Goal: Task Accomplishment & Management: Manage account settings

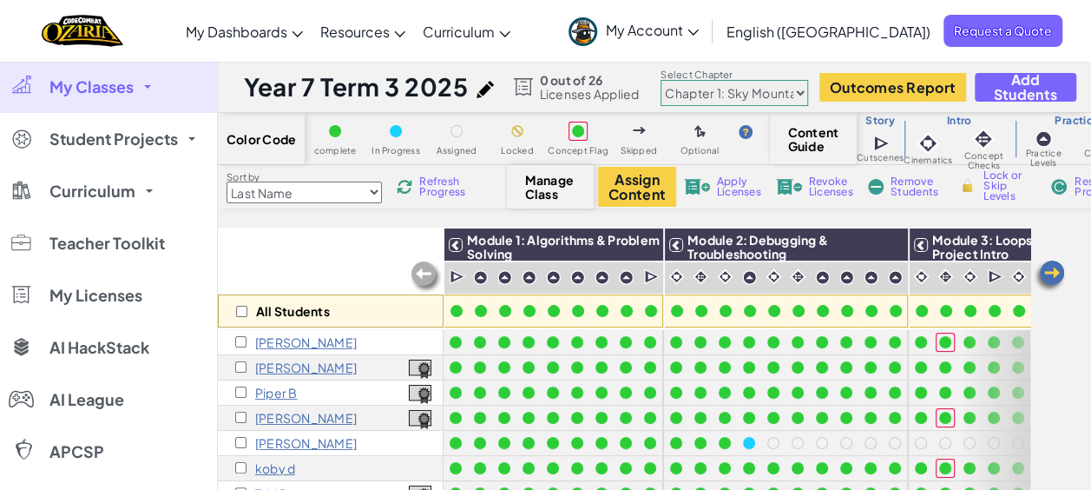
click at [1061, 271] on img at bounding box center [1049, 276] width 35 height 35
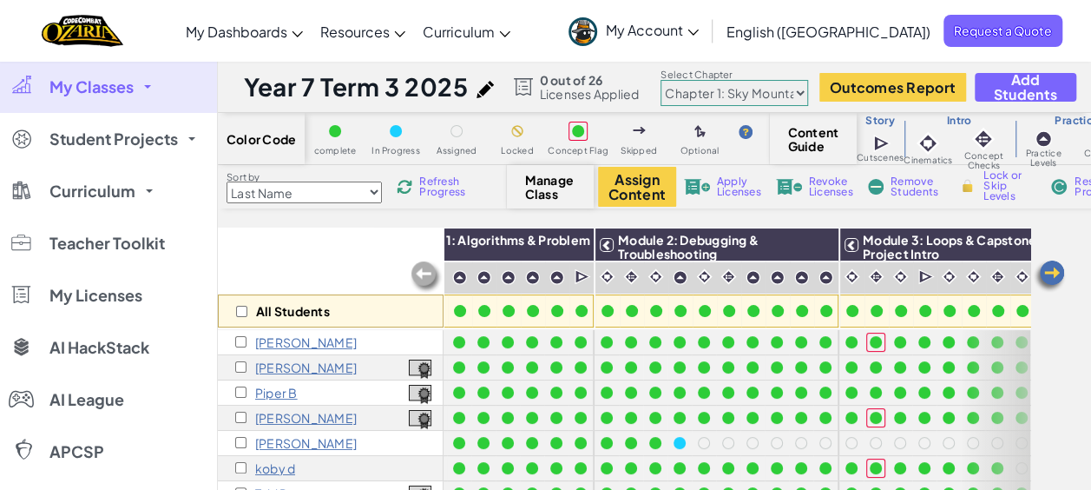
click at [1061, 271] on img at bounding box center [1049, 276] width 35 height 35
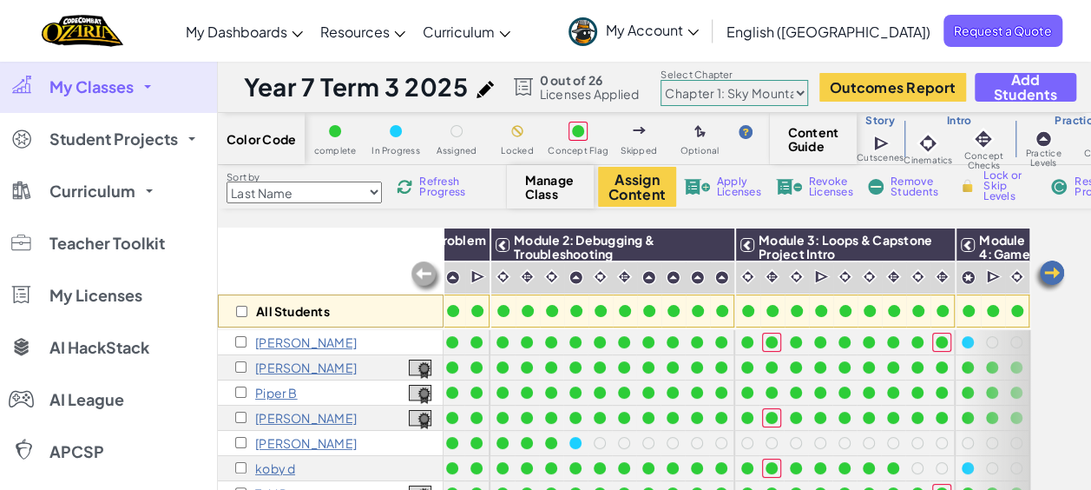
click at [1061, 271] on img at bounding box center [1049, 276] width 35 height 35
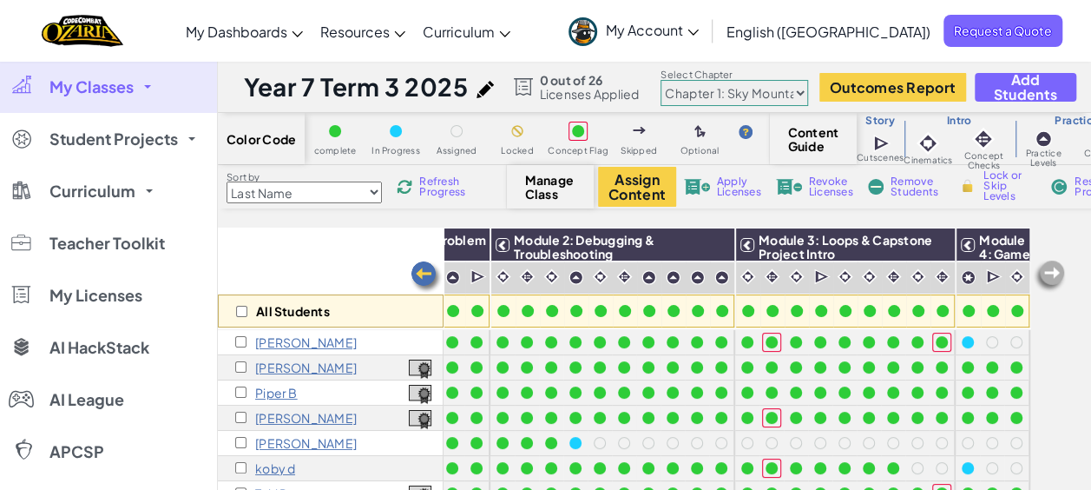
click at [1061, 271] on img at bounding box center [1049, 276] width 35 height 35
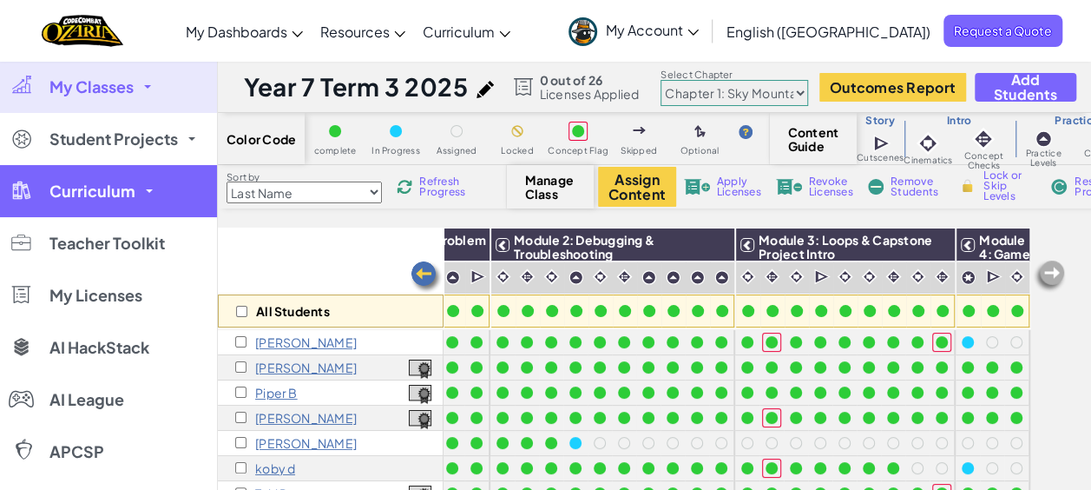
click at [80, 186] on span "Curriculum" at bounding box center [92, 191] width 86 height 16
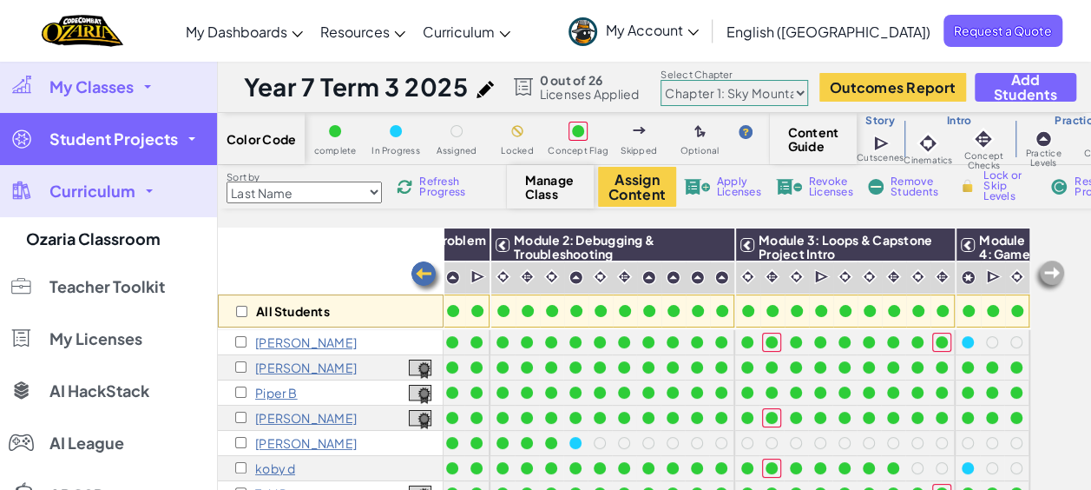
click at [89, 151] on link "Student Projects" at bounding box center [108, 139] width 217 height 52
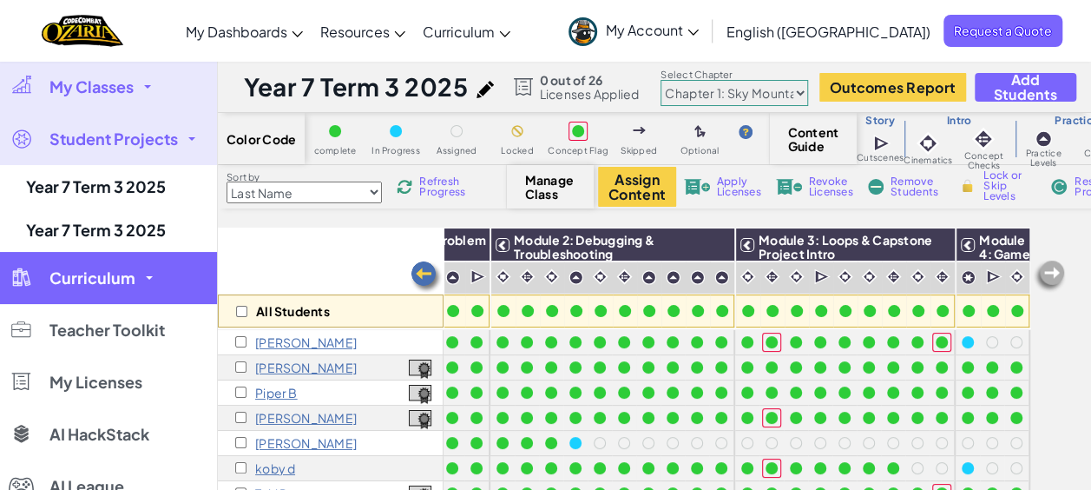
click at [109, 255] on link "Curriculum" at bounding box center [108, 278] width 217 height 52
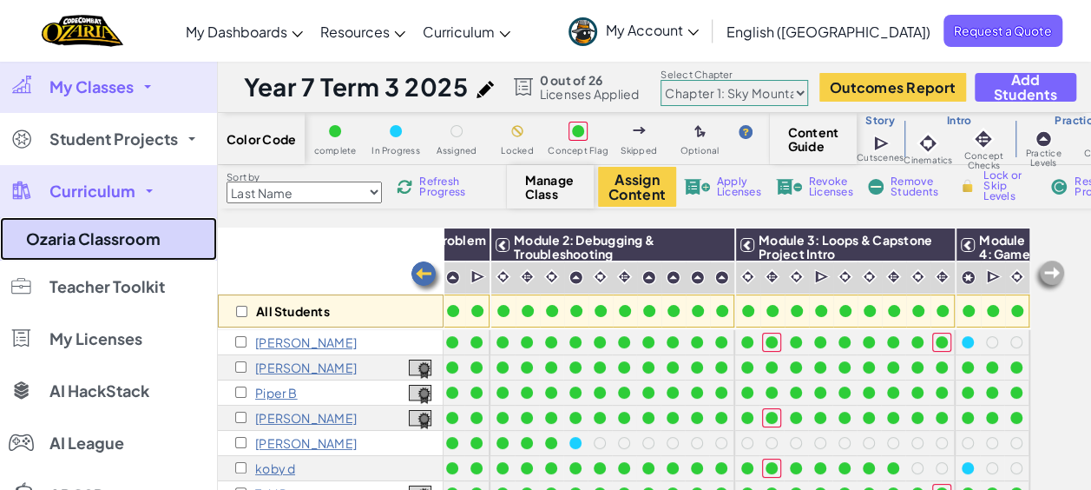
click at [141, 227] on link "Ozaria Classroom" at bounding box center [108, 238] width 217 height 43
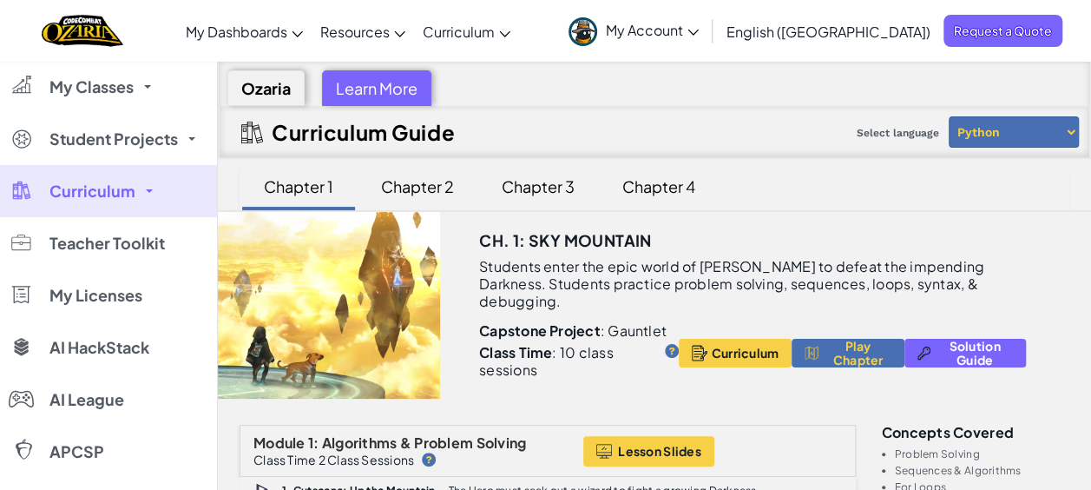
click at [425, 185] on div "Chapter 2" at bounding box center [418, 186] width 108 height 41
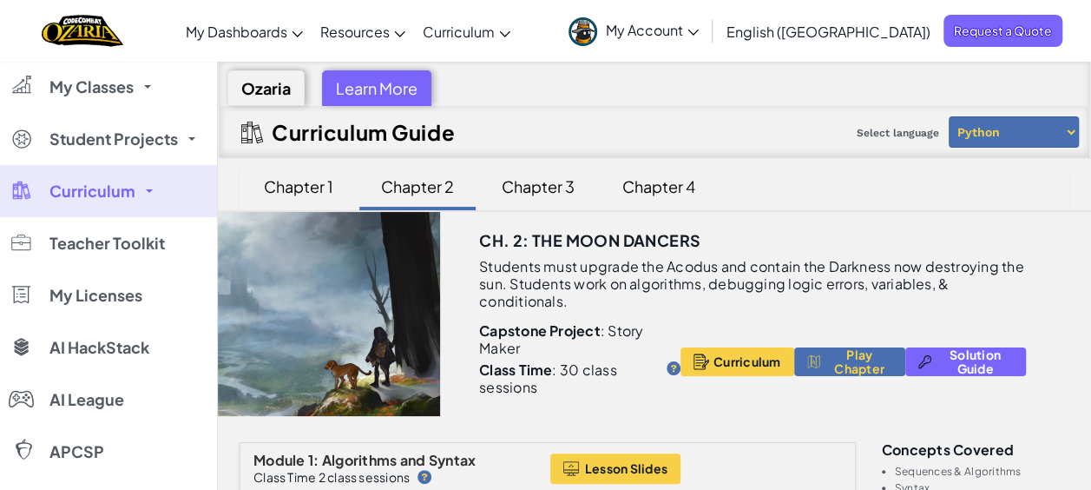
click at [393, 92] on div "Learn More" at bounding box center [376, 88] width 109 height 36
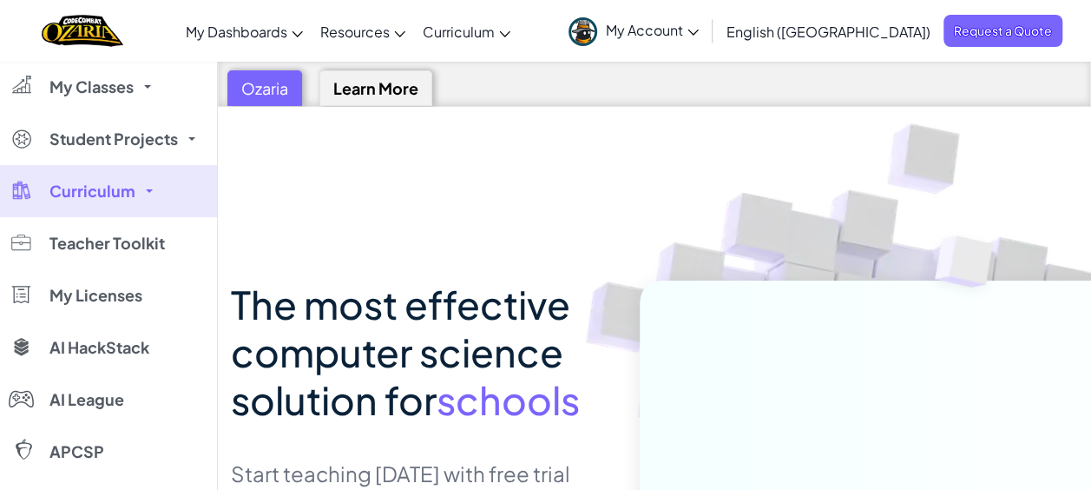
click at [251, 89] on div "Ozaria" at bounding box center [264, 88] width 75 height 36
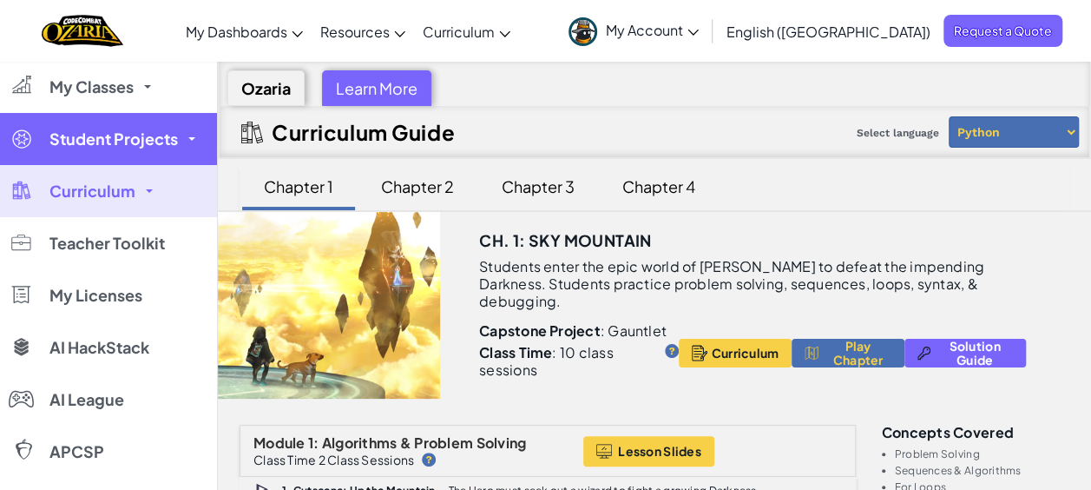
click at [150, 134] on span "Student Projects" at bounding box center [113, 139] width 128 height 16
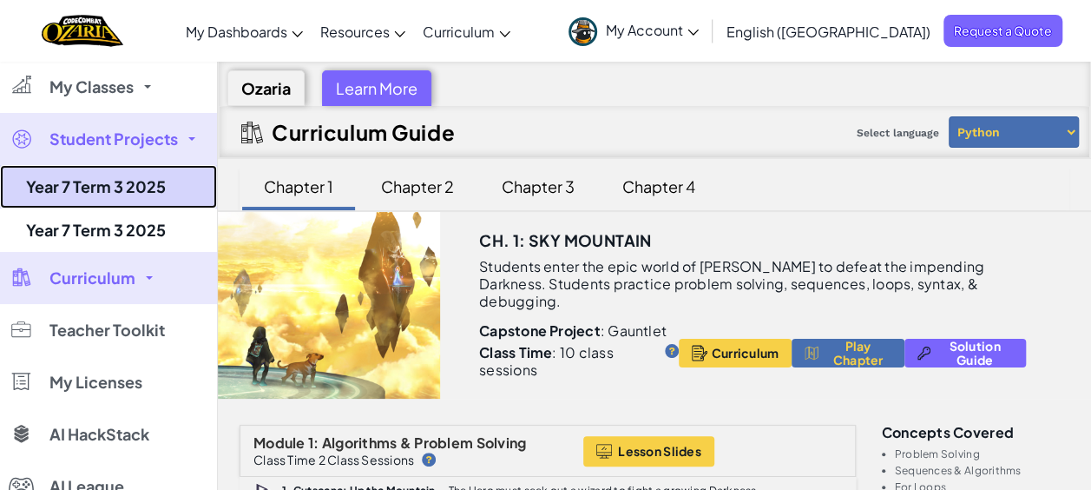
click at [141, 190] on link "Year 7 Term 3 2025" at bounding box center [108, 186] width 217 height 43
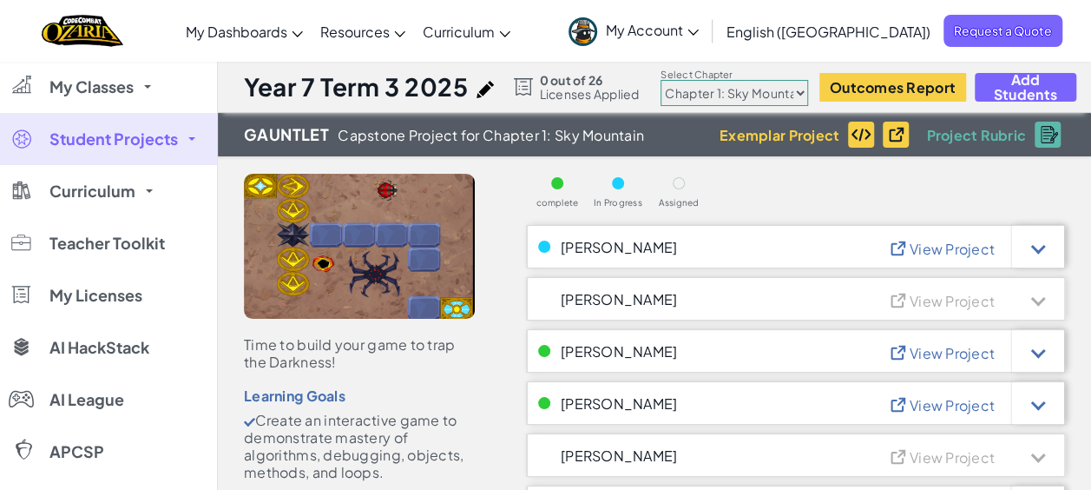
click at [788, 87] on select "Chapter 1: Sky Mountain Chapter 2: The Moon Dancers Chapter 3: The Phoenix Land…" at bounding box center [735, 93] width 148 height 26
click at [663, 80] on select "Chapter 1: Sky Mountain Chapter 2: The Moon Dancers Chapter 3: The Phoenix Land…" at bounding box center [735, 93] width 148 height 26
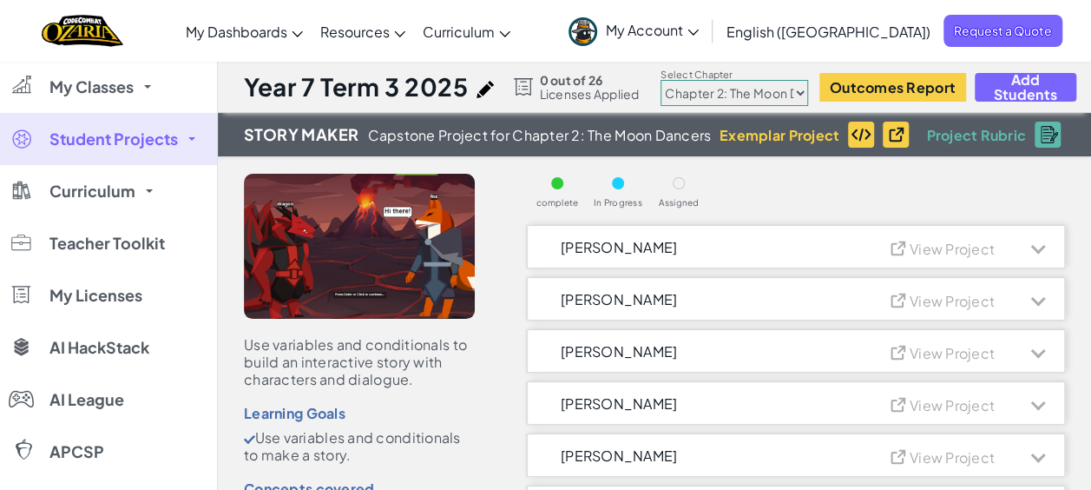
click at [799, 88] on select "Chapter 1: Sky Mountain Chapter 2: The Moon Dancers Chapter 3: The Phoenix Land…" at bounding box center [735, 93] width 148 height 26
select select "5d41d731a8d1836b5aa3cba1"
click at [663, 80] on select "Chapter 1: Sky Mountain Chapter 2: The Moon Dancers Chapter 3: The Phoenix Land…" at bounding box center [735, 93] width 148 height 26
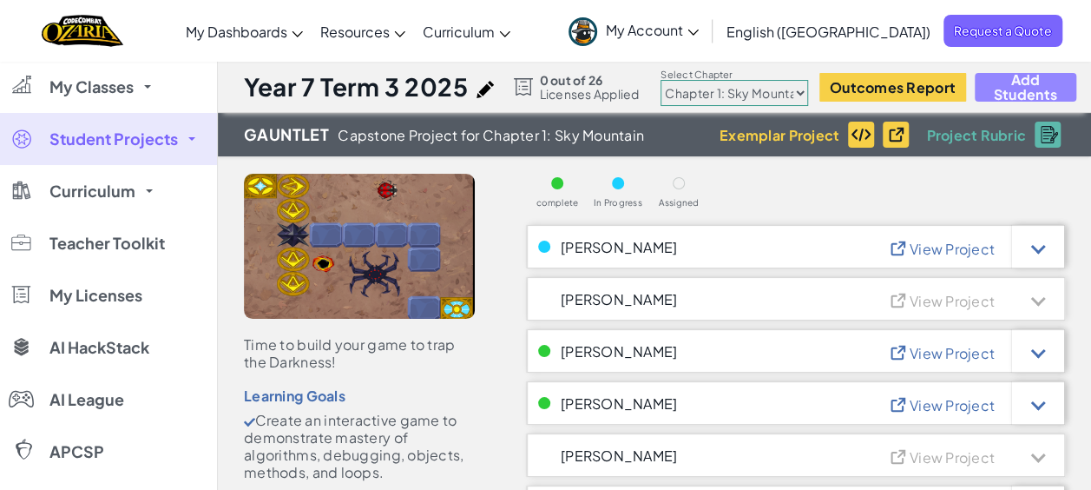
click at [1001, 85] on span "Add Students" at bounding box center [1025, 87] width 72 height 30
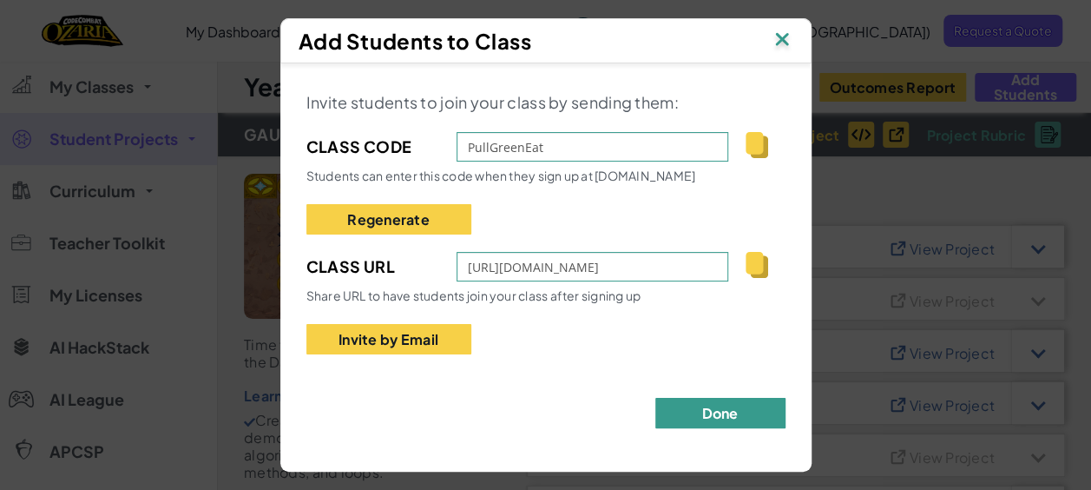
click at [693, 420] on button "Done" at bounding box center [720, 413] width 130 height 30
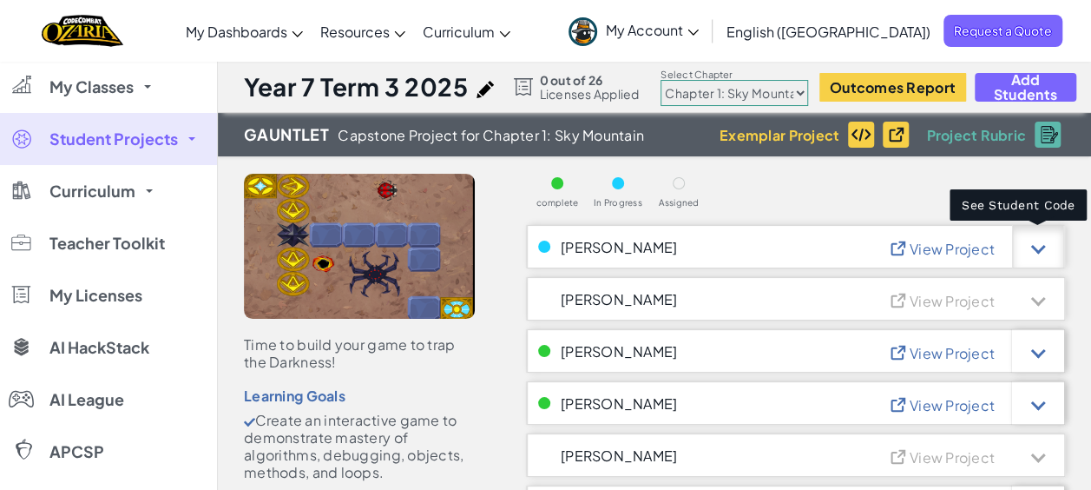
click at [1043, 248] on div at bounding box center [1038, 246] width 52 height 43
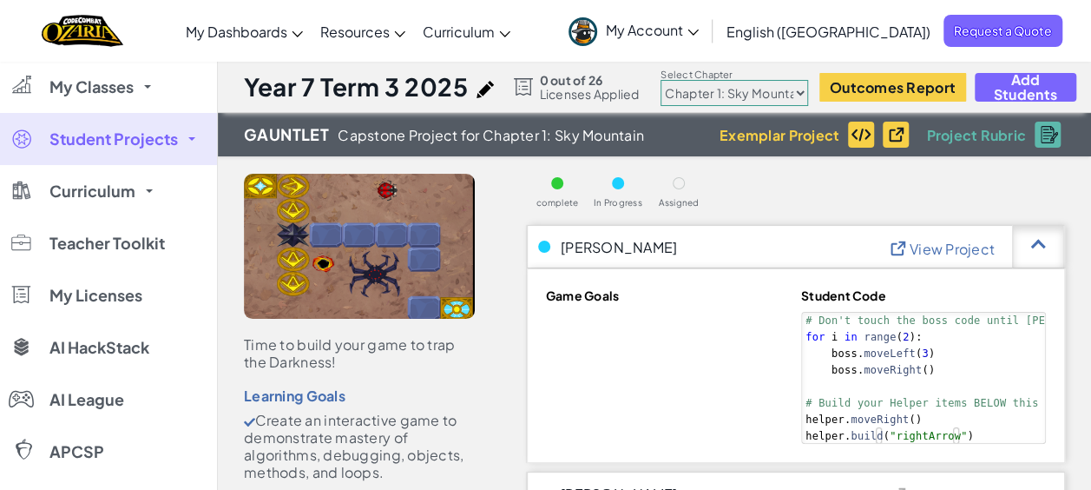
click at [1043, 248] on div at bounding box center [1038, 246] width 52 height 43
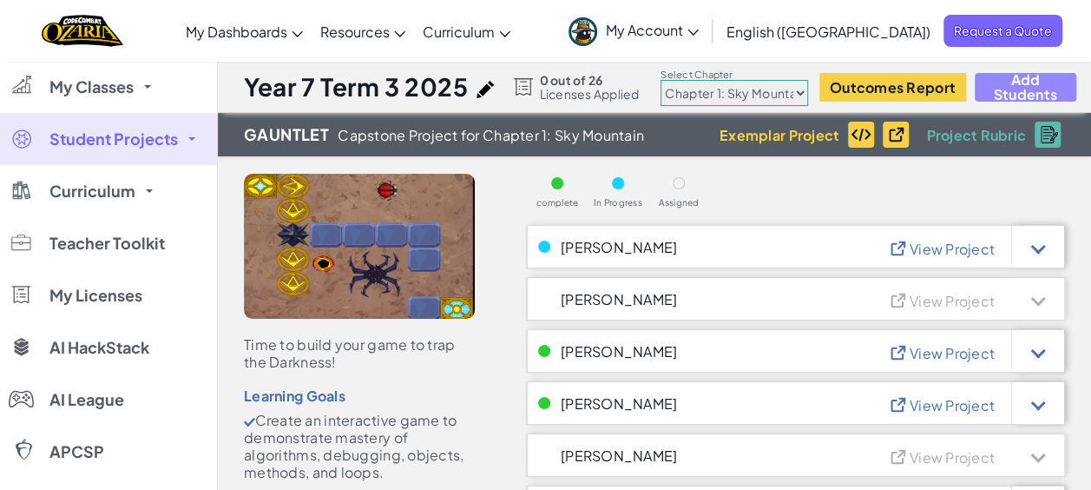
click at [1003, 83] on span "Add Students" at bounding box center [1025, 87] width 72 height 30
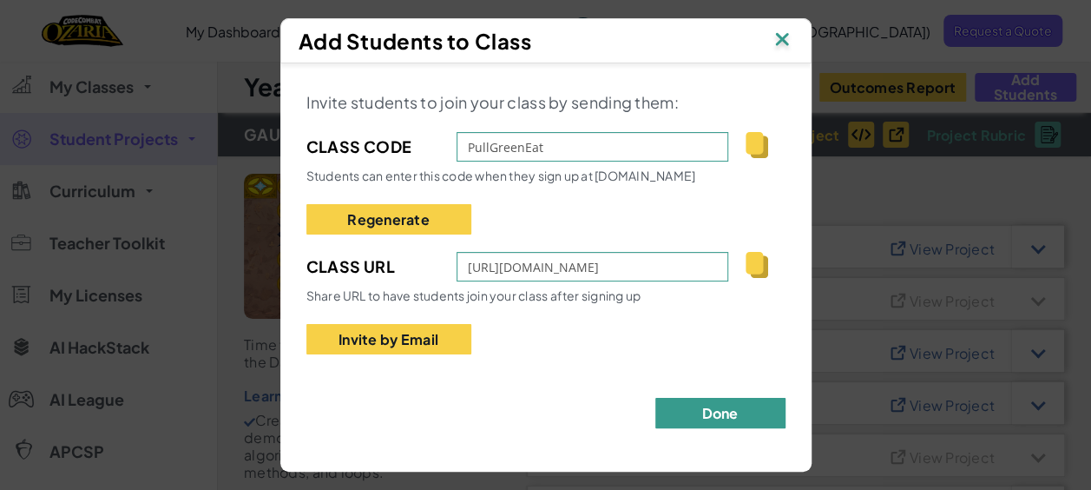
click at [702, 418] on button "Done" at bounding box center [720, 413] width 130 height 30
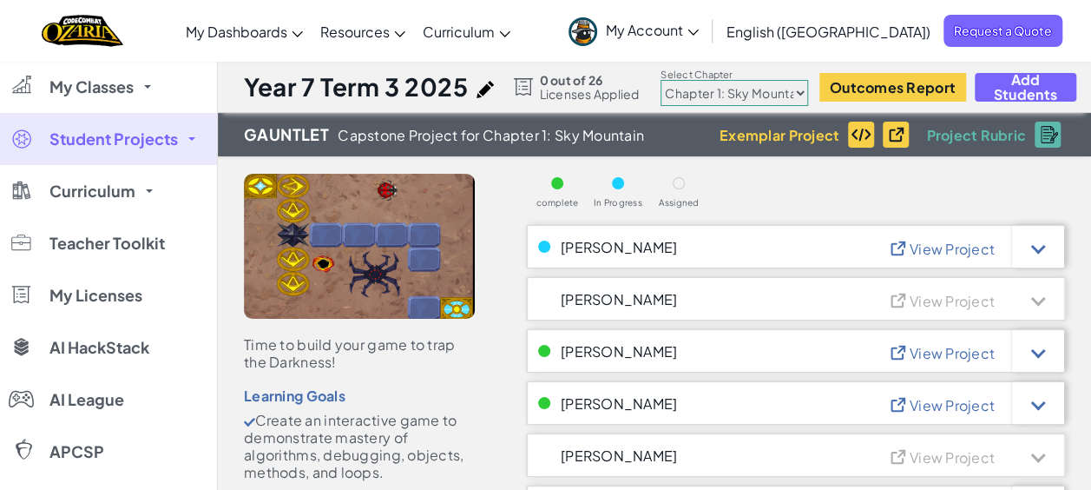
click at [674, 181] on div at bounding box center [679, 183] width 12 height 12
click at [551, 81] on span "0 out of 26" at bounding box center [590, 80] width 100 height 14
click at [528, 82] on div at bounding box center [523, 86] width 19 height 17
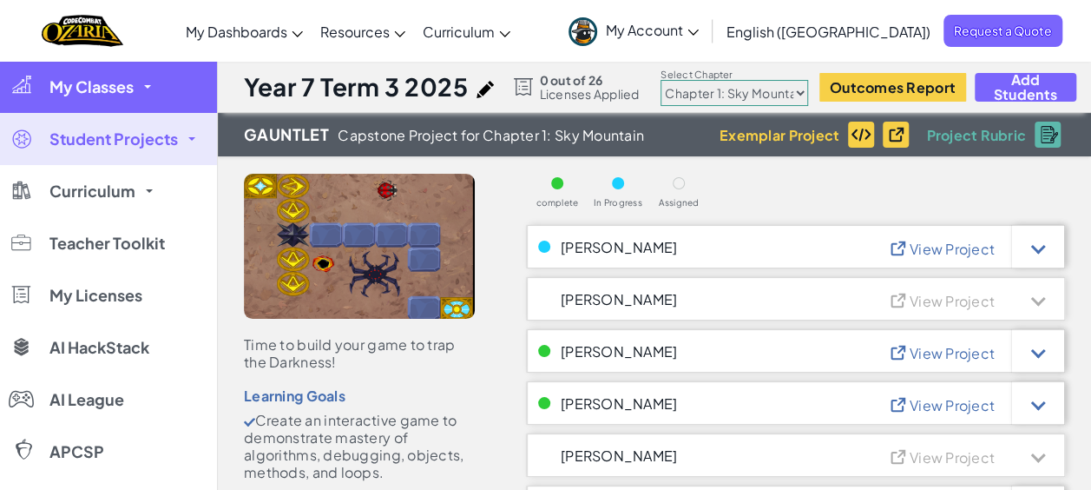
click at [126, 102] on link "My Classes" at bounding box center [108, 87] width 217 height 52
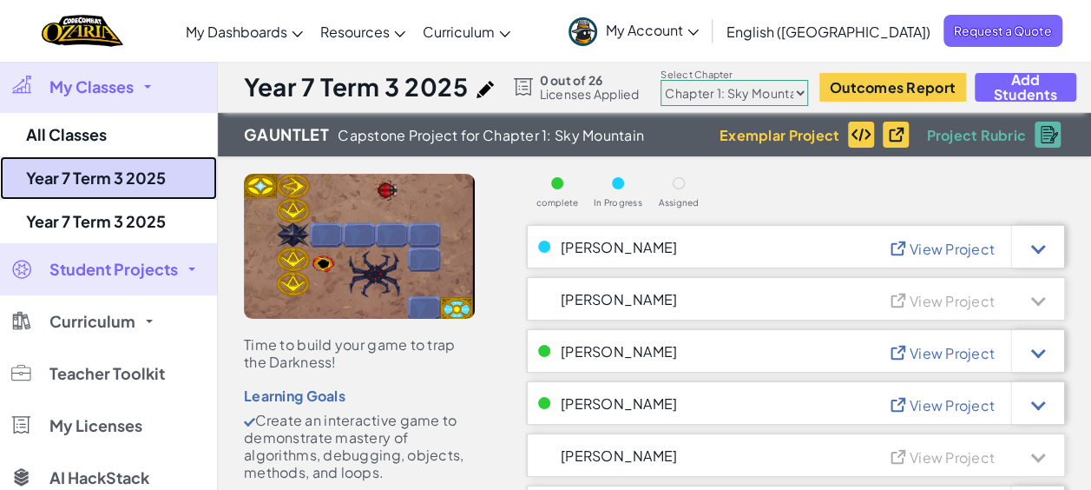
click at [142, 177] on link "Year 7 Term 3 2025" at bounding box center [108, 177] width 217 height 43
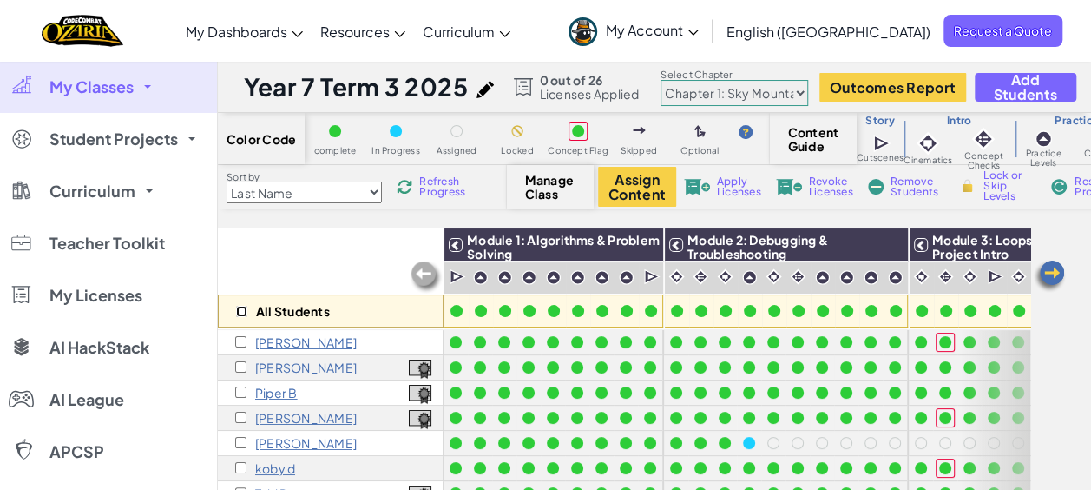
click at [236, 311] on input "checkbox" at bounding box center [241, 311] width 11 height 11
checkbox input "true"
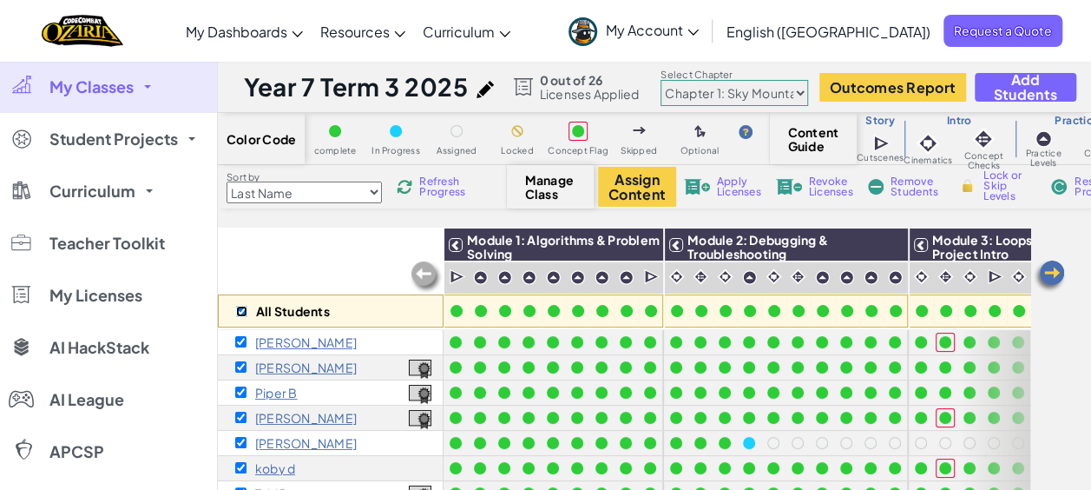
checkbox input "true"
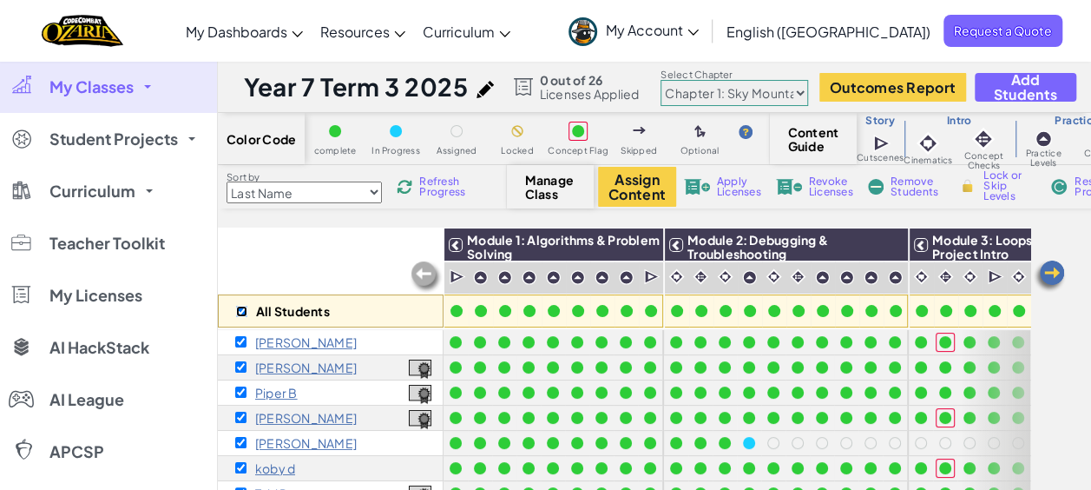
checkbox input "true"
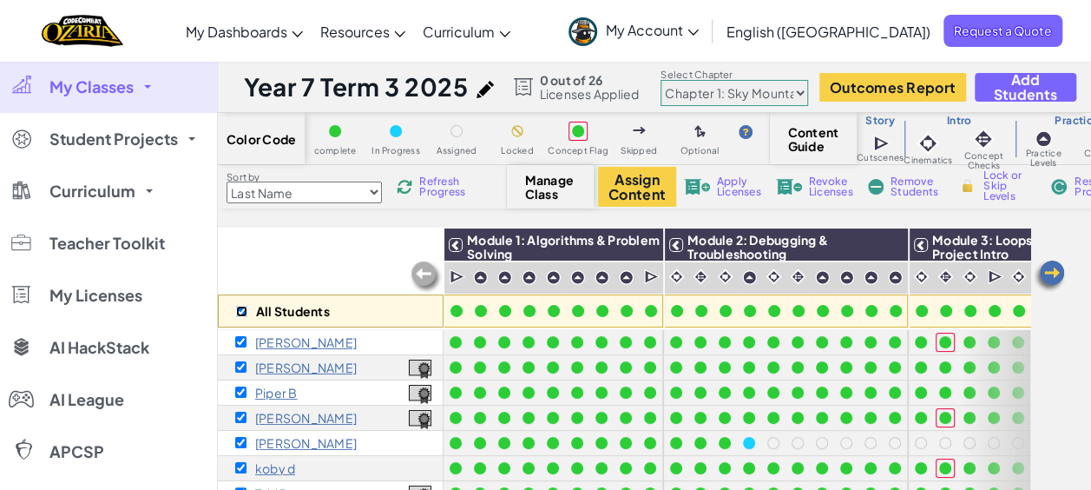
checkbox input "true"
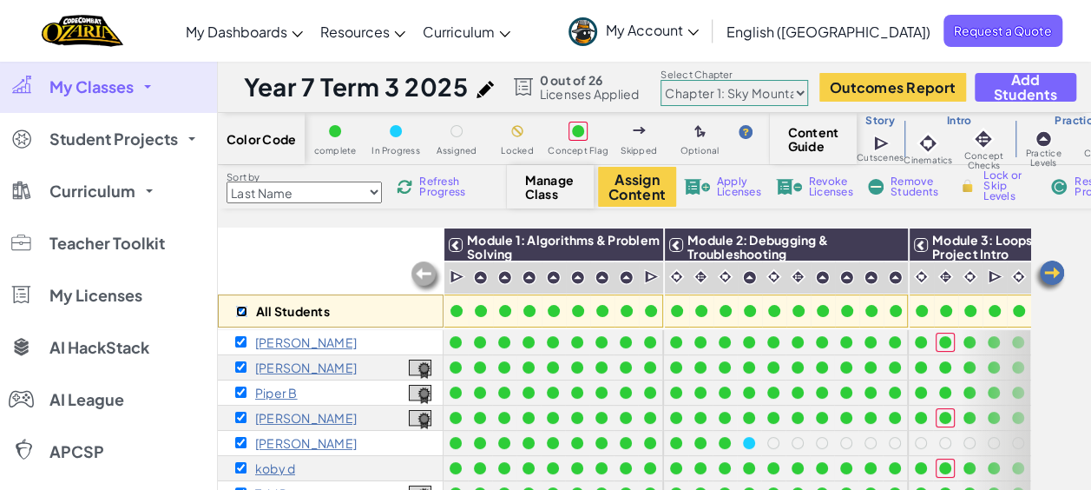
checkbox input "true"
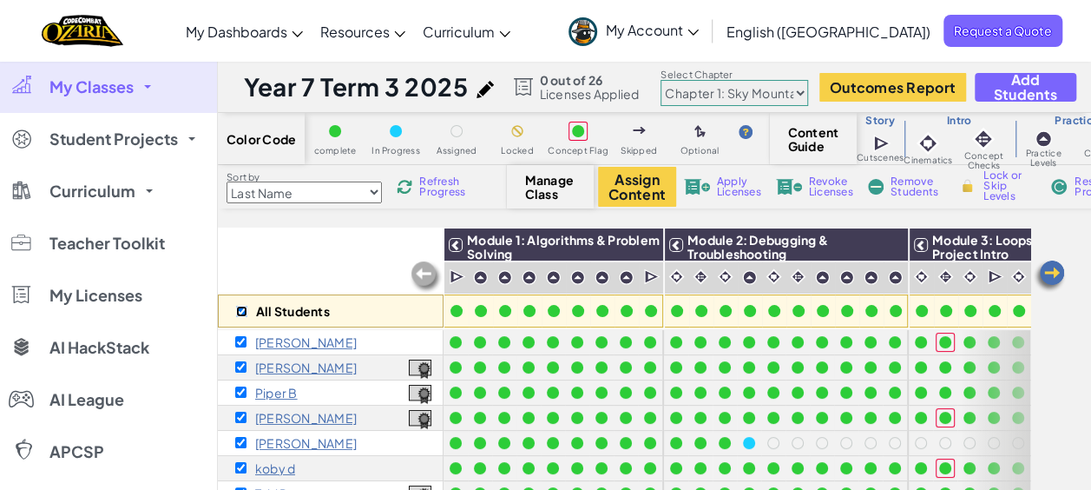
checkbox input "true"
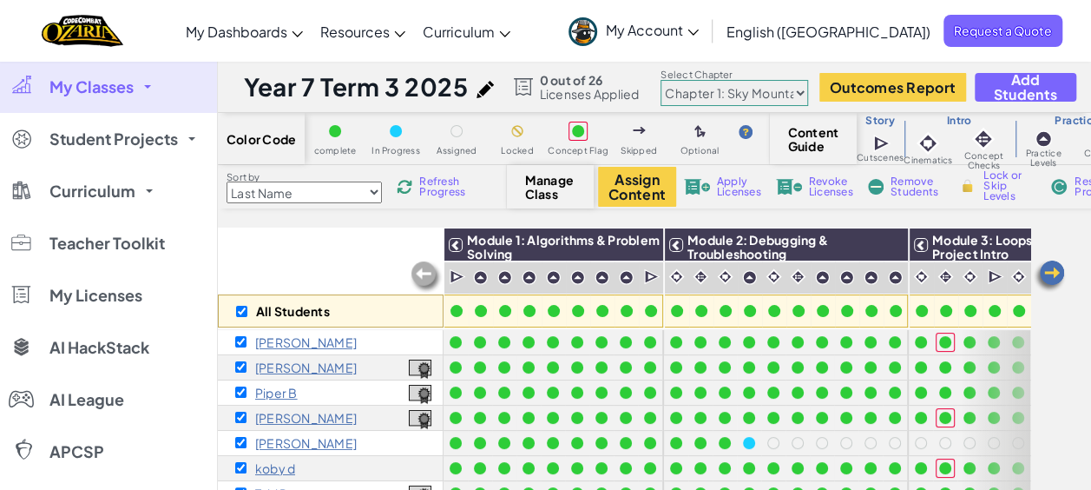
click at [725, 189] on span "Apply Licenses" at bounding box center [739, 186] width 44 height 21
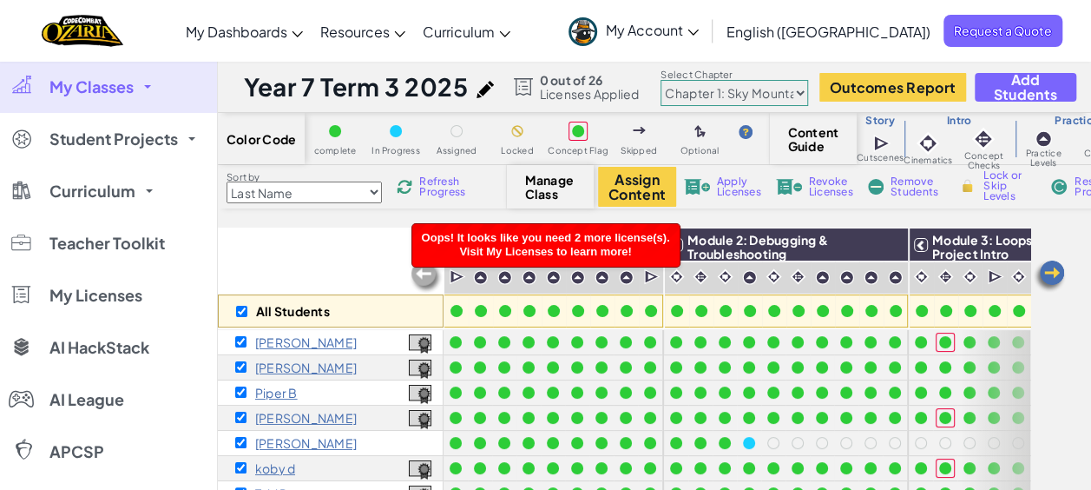
click at [253, 254] on div "All Students" at bounding box center [331, 277] width 226 height 101
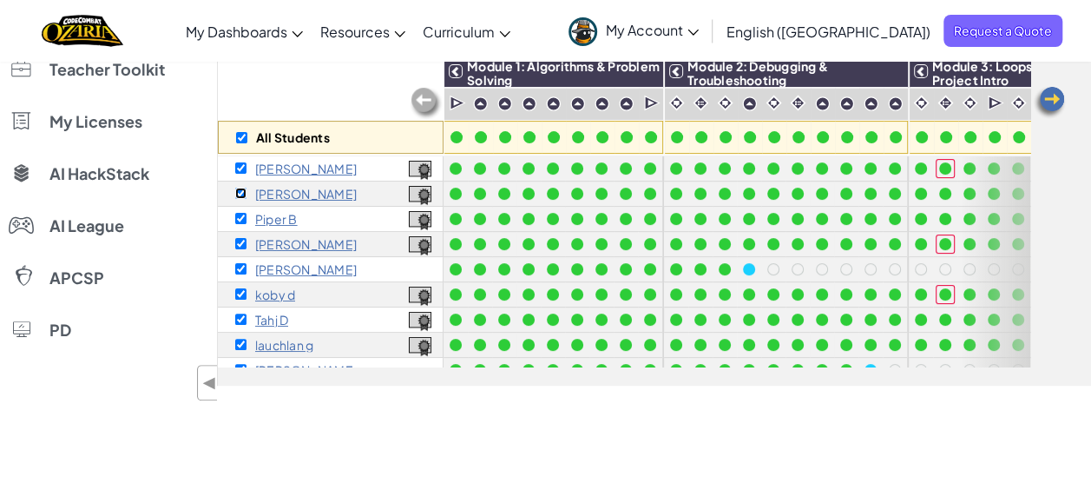
click at [243, 193] on input "checkbox" at bounding box center [240, 192] width 11 height 11
checkbox input "false"
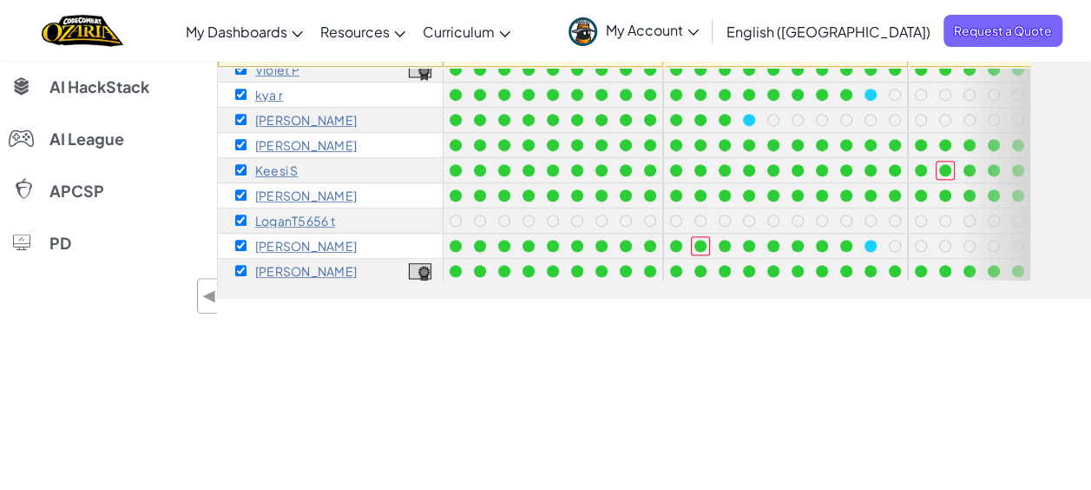
scroll to position [507, 0]
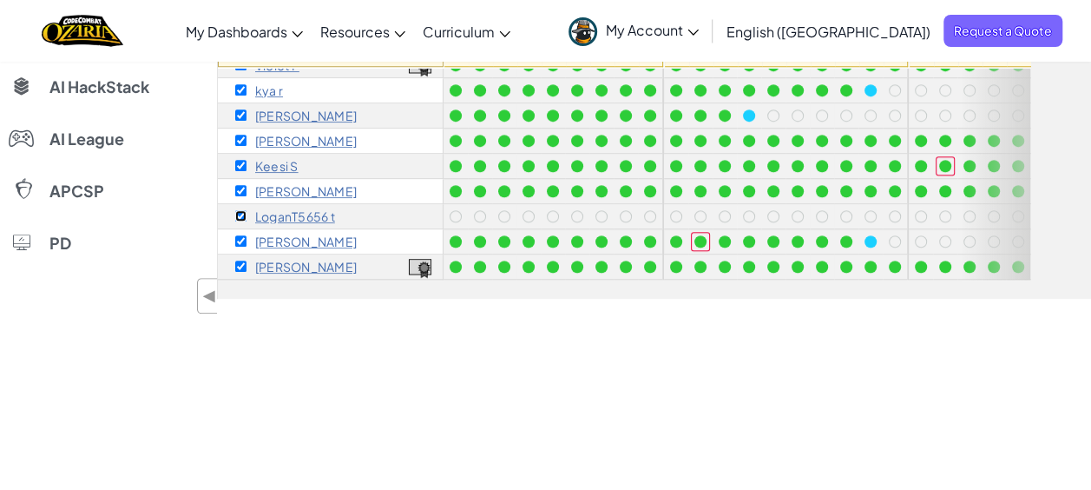
click at [243, 210] on input "checkbox" at bounding box center [240, 215] width 11 height 11
checkbox input "false"
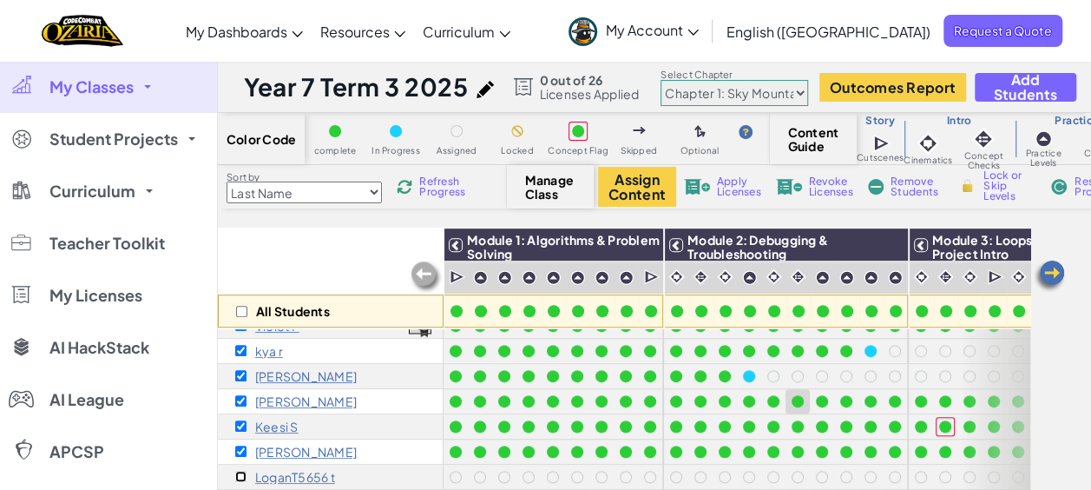
scroll to position [420, 0]
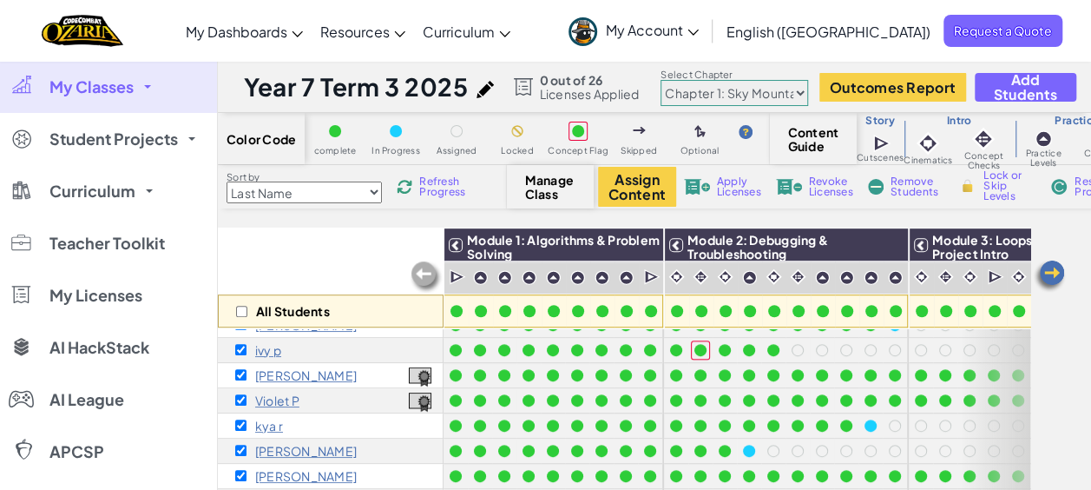
click at [720, 181] on span "Apply Licenses" at bounding box center [739, 186] width 44 height 21
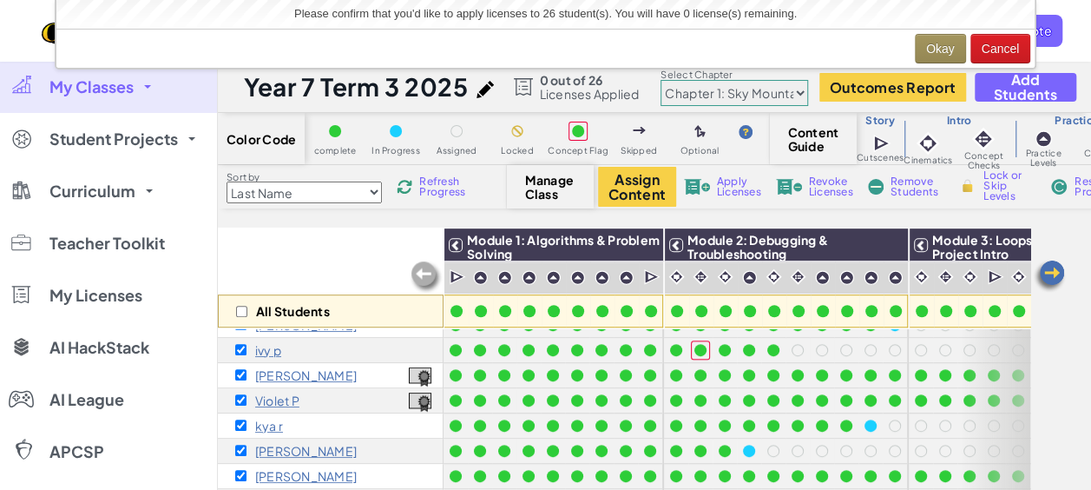
scroll to position [160, 0]
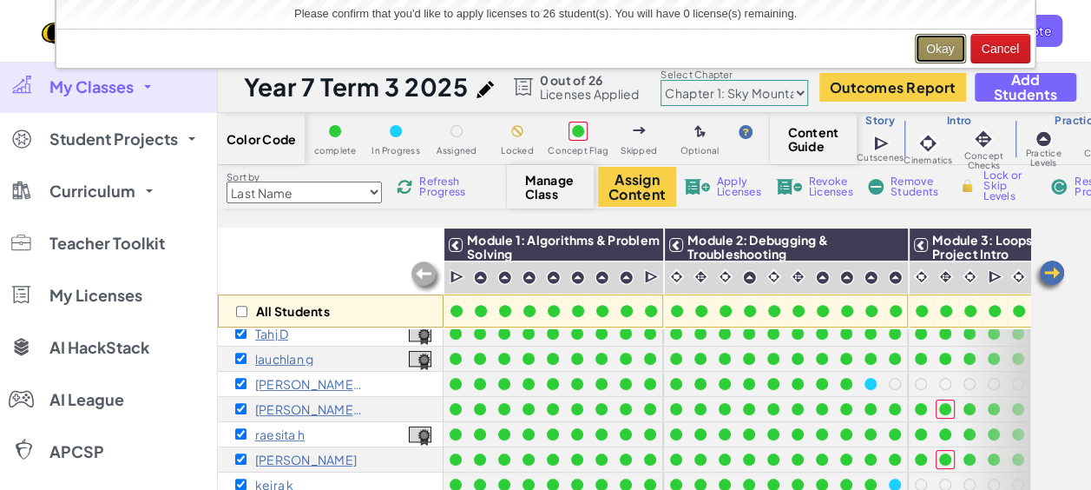
click at [923, 43] on button "Okay" at bounding box center [940, 49] width 51 height 30
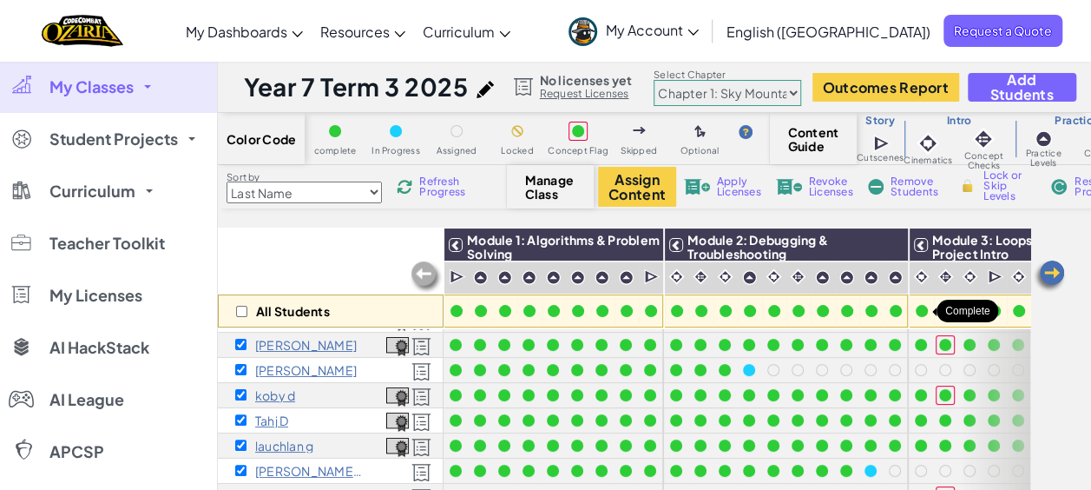
scroll to position [0, 0]
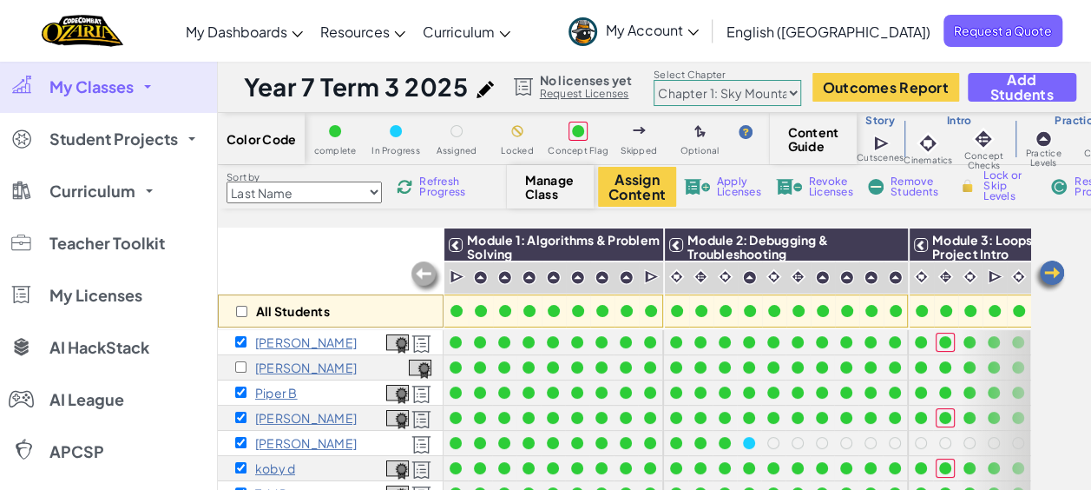
click at [774, 98] on select "Chapter 1: Sky Mountain Chapter 2: The Moon Dancers Chapter 3: The Phoenix Land…" at bounding box center [728, 93] width 148 height 26
select select "5d8a57abe8919b28d5113af1"
click at [654, 80] on select "Chapter 1: Sky Mountain Chapter 2: The Moon Dancers Chapter 3: The Phoenix Land…" at bounding box center [728, 93] width 148 height 26
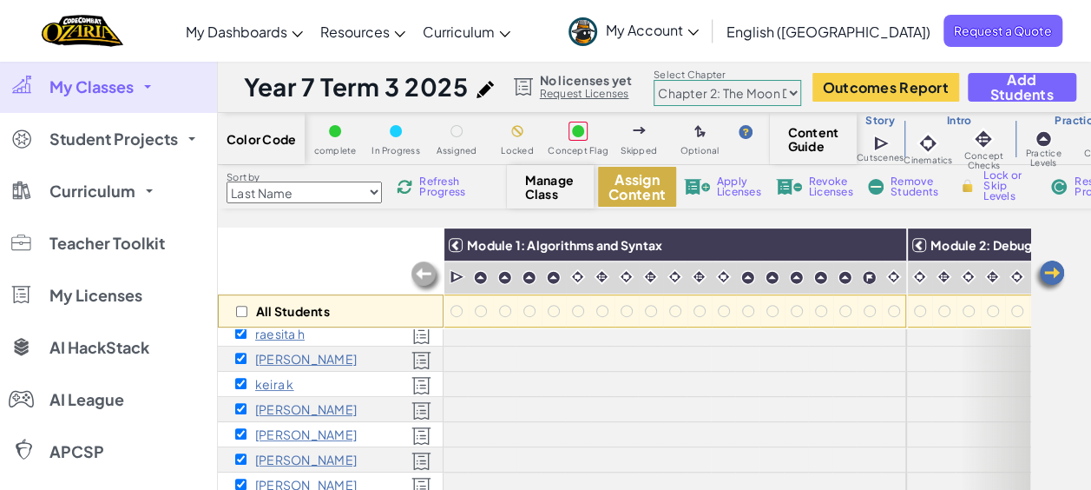
click at [630, 189] on button "Assign Content" at bounding box center [637, 187] width 78 height 40
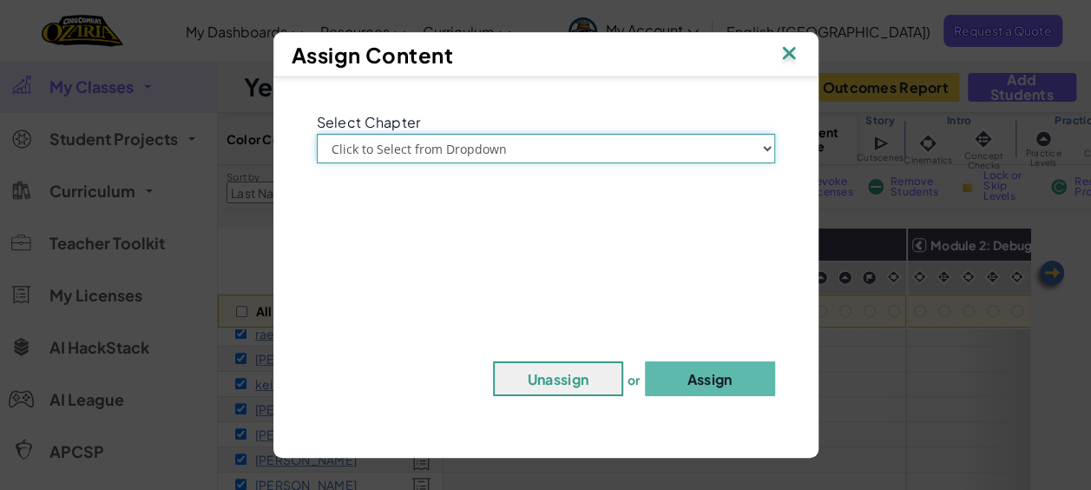
click at [605, 154] on select "Click to Select from Dropdown Chapter 1: Sky Mountain Chapter 2: The Moon Dance…" at bounding box center [546, 149] width 458 height 30
select select "Chapter 2: The Moon Dancers"
click at [317, 134] on select "Click to Select from Dropdown Chapter 1: Sky Mountain Chapter 2: The Moon Dance…" at bounding box center [546, 149] width 458 height 30
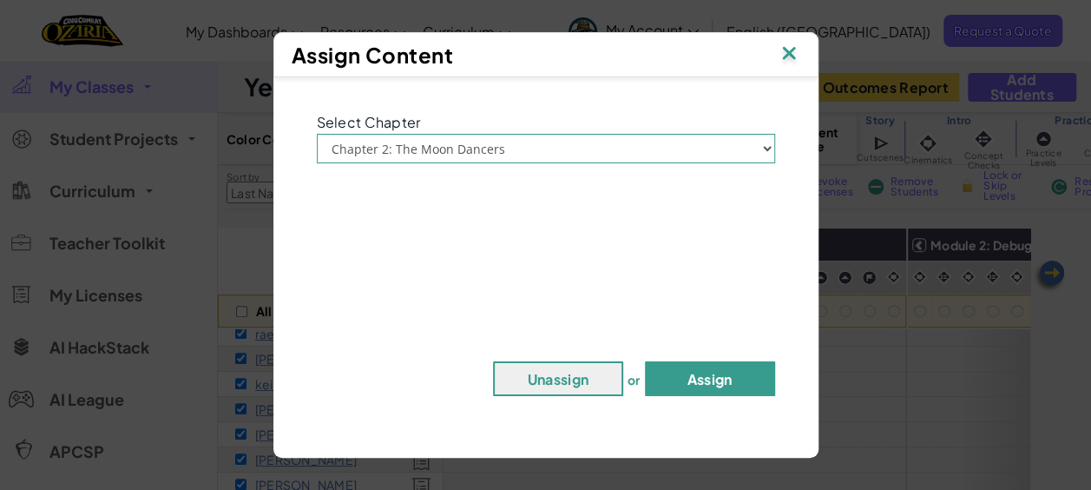
click at [700, 378] on button "Assign" at bounding box center [710, 378] width 130 height 35
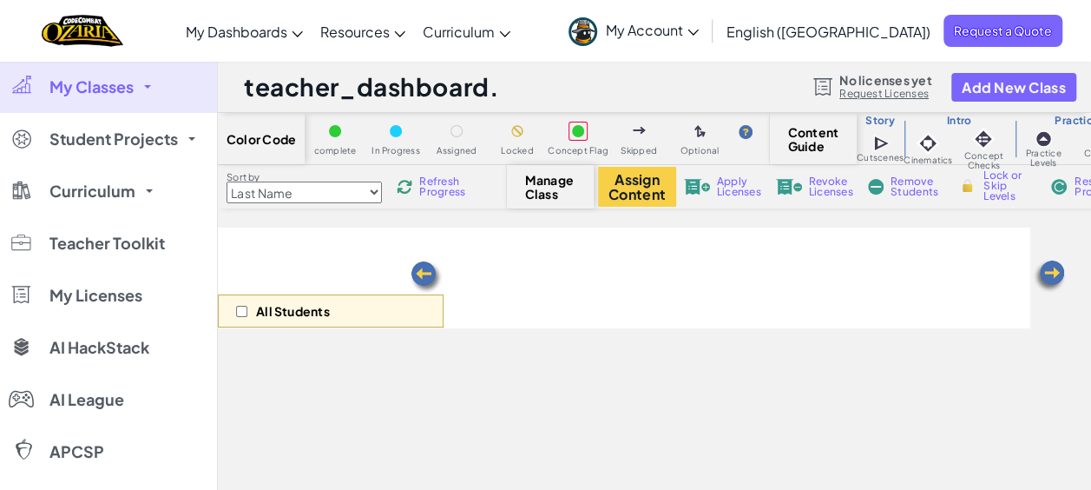
select select "5d8a57abe8919b28d5113af1"
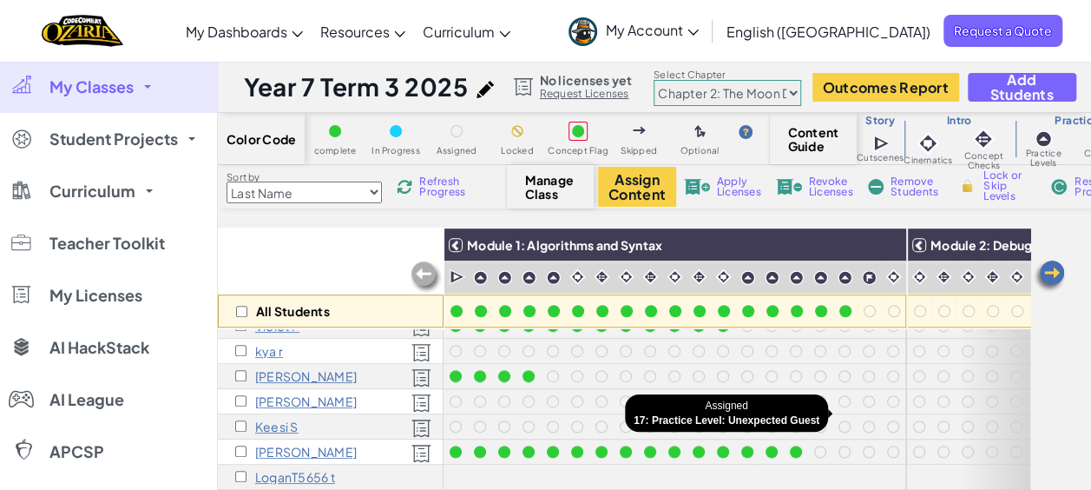
scroll to position [174, 0]
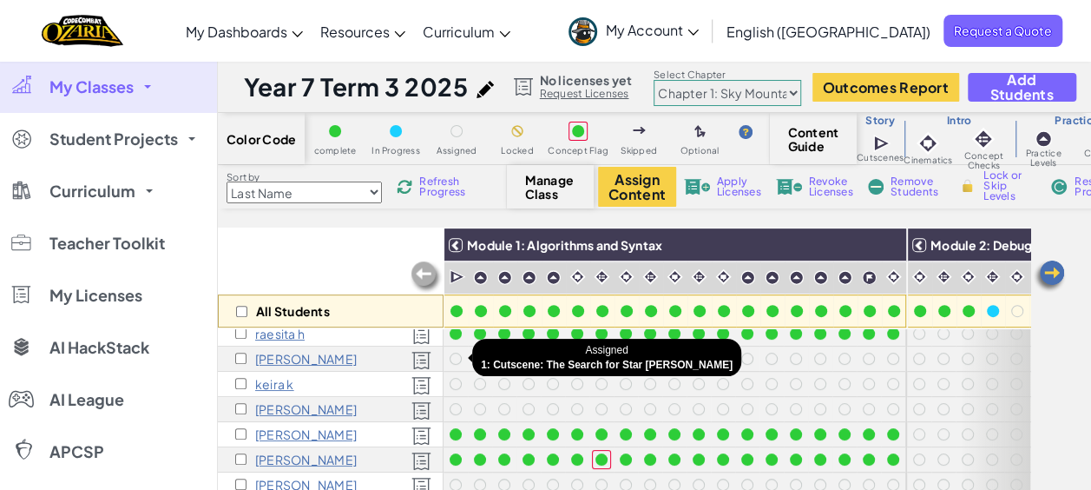
scroll to position [347, 0]
